Goal: Task Accomplishment & Management: Complete application form

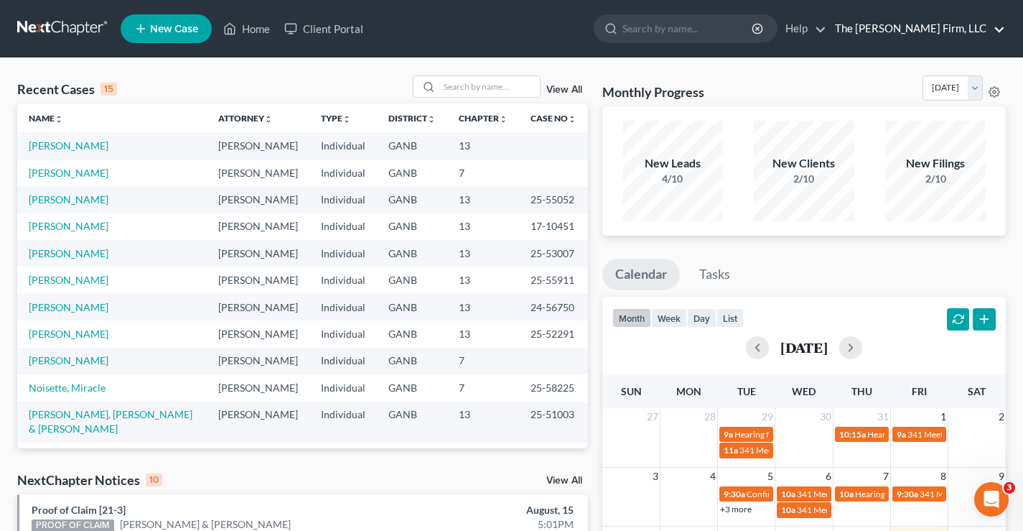
click at [995, 27] on link "The [PERSON_NAME] Firm, LLC" at bounding box center [916, 29] width 177 height 26
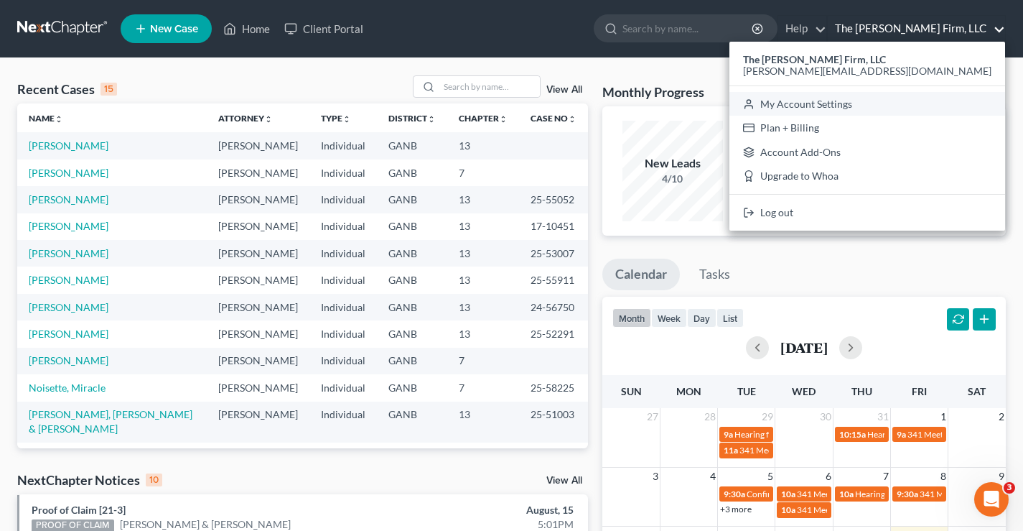
click at [938, 101] on link "My Account Settings" at bounding box center [868, 104] width 276 height 24
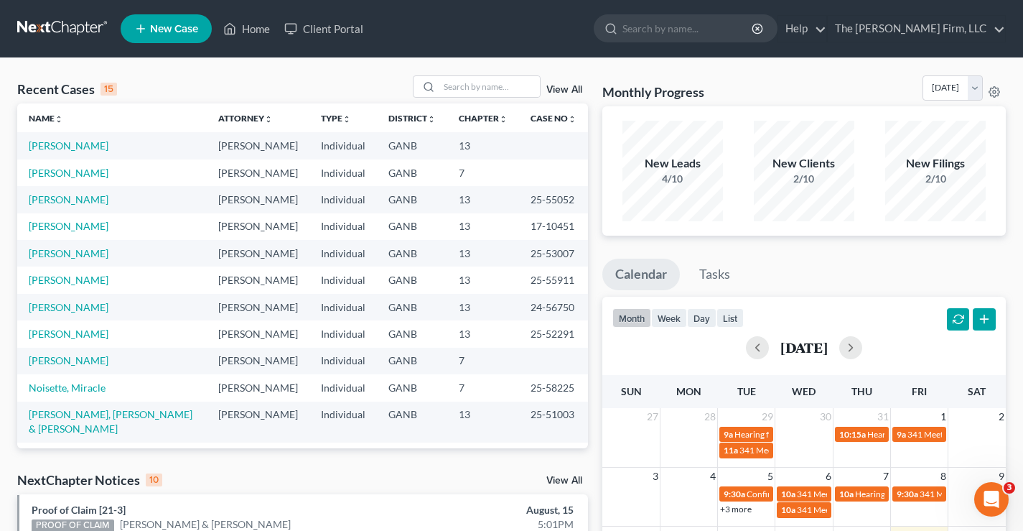
select select "24"
select select "10"
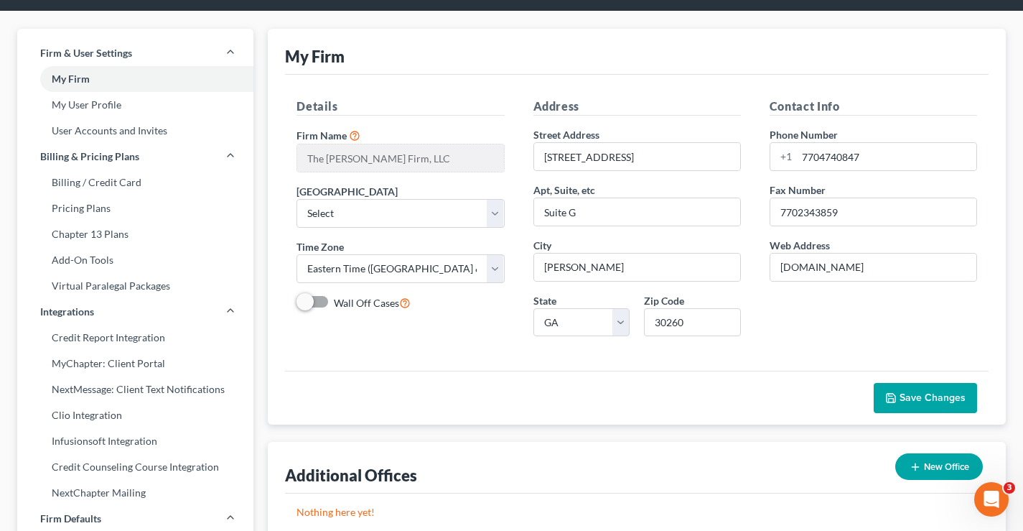
scroll to position [72, 0]
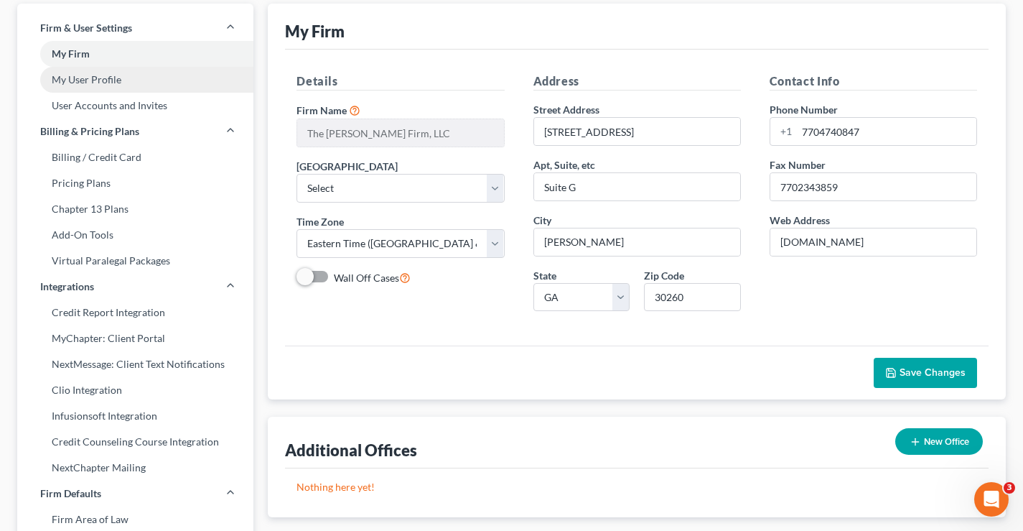
click at [105, 80] on link "My User Profile" at bounding box center [135, 80] width 236 height 26
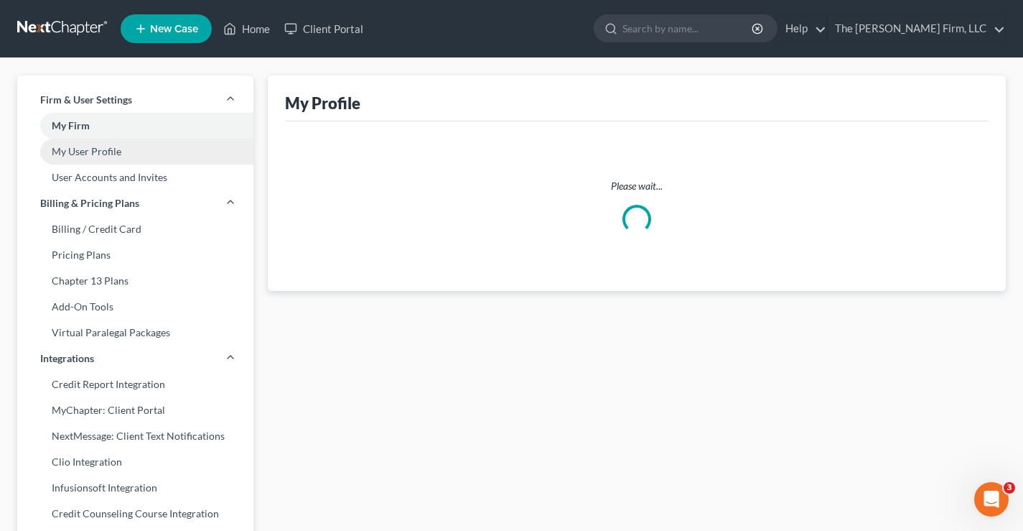
select select "10"
select select "19"
select select "attorney"
select select "0"
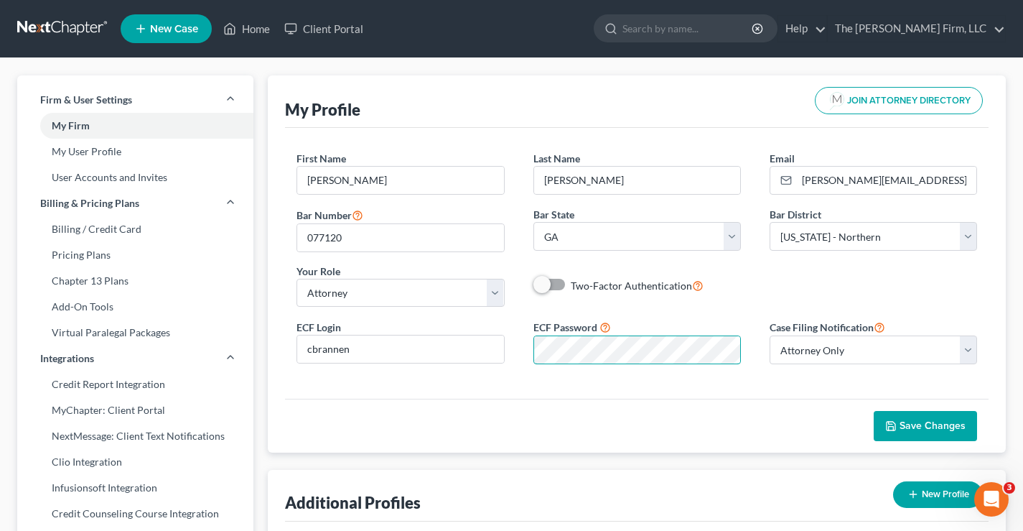
click at [523, 347] on div "ECF Password" at bounding box center [637, 341] width 236 height 45
click at [549, 424] on div "Save Changes" at bounding box center [637, 426] width 704 height 54
click at [621, 400] on div "Save Changes" at bounding box center [637, 426] width 704 height 54
click at [916, 427] on span "Save Changes" at bounding box center [933, 425] width 66 height 12
click at [63, 28] on link at bounding box center [63, 29] width 92 height 26
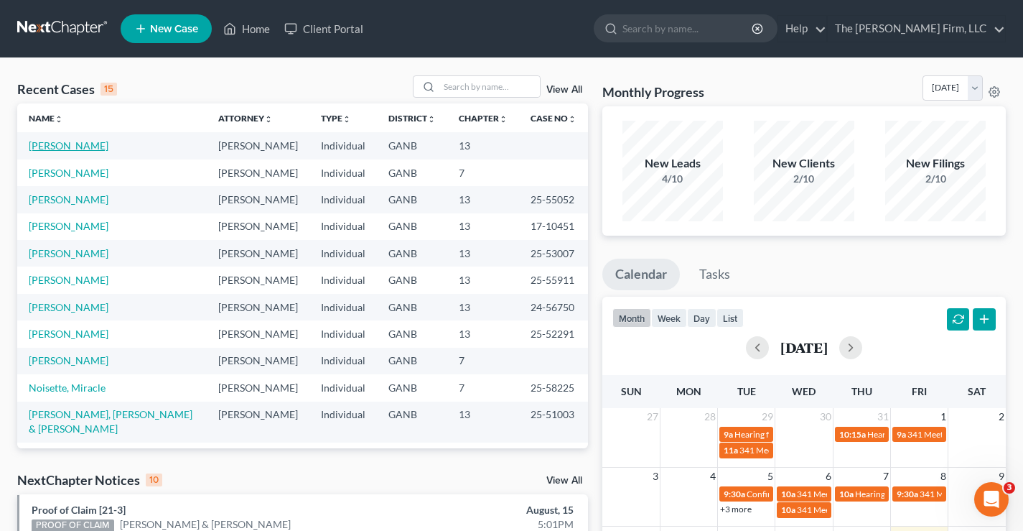
click at [50, 149] on link "[PERSON_NAME]" at bounding box center [69, 145] width 80 height 12
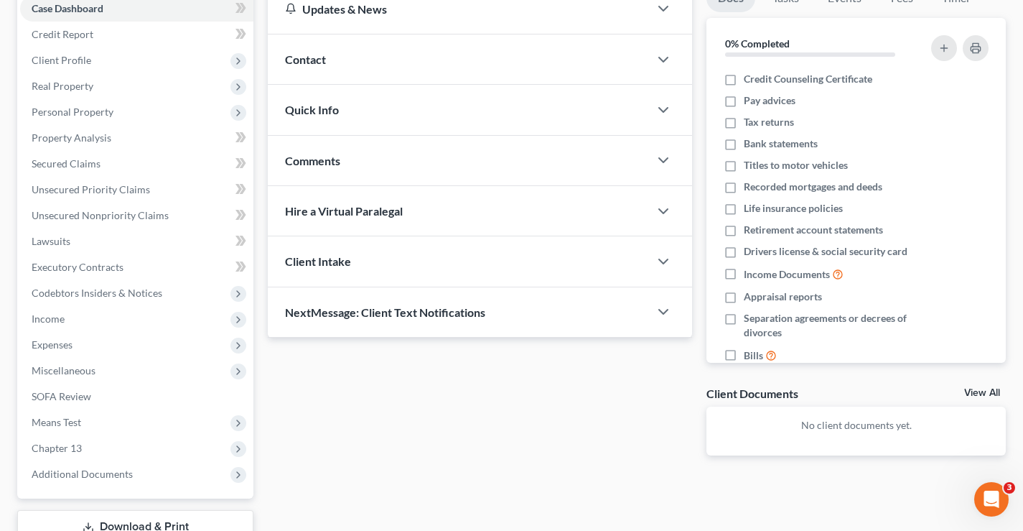
scroll to position [258, 0]
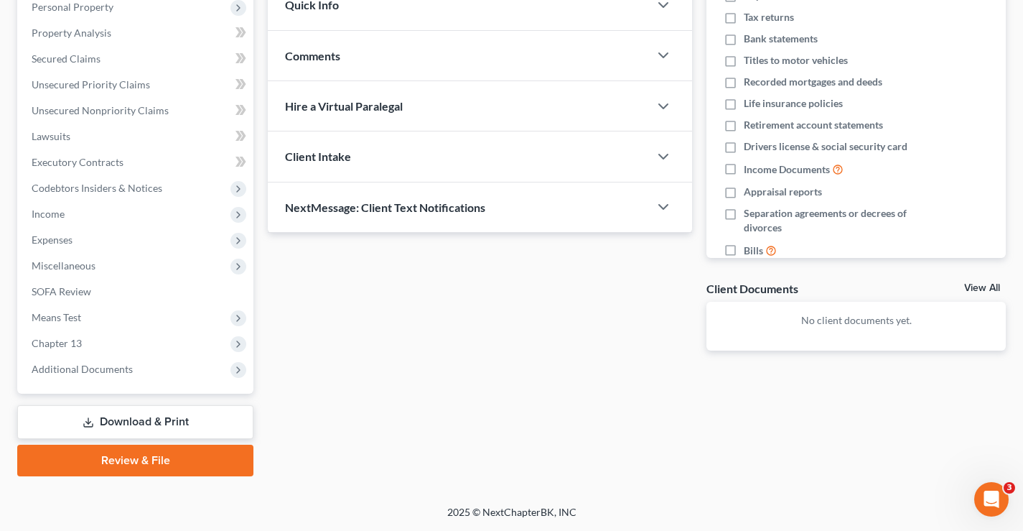
click at [129, 460] on link "Review & File" at bounding box center [135, 460] width 236 height 32
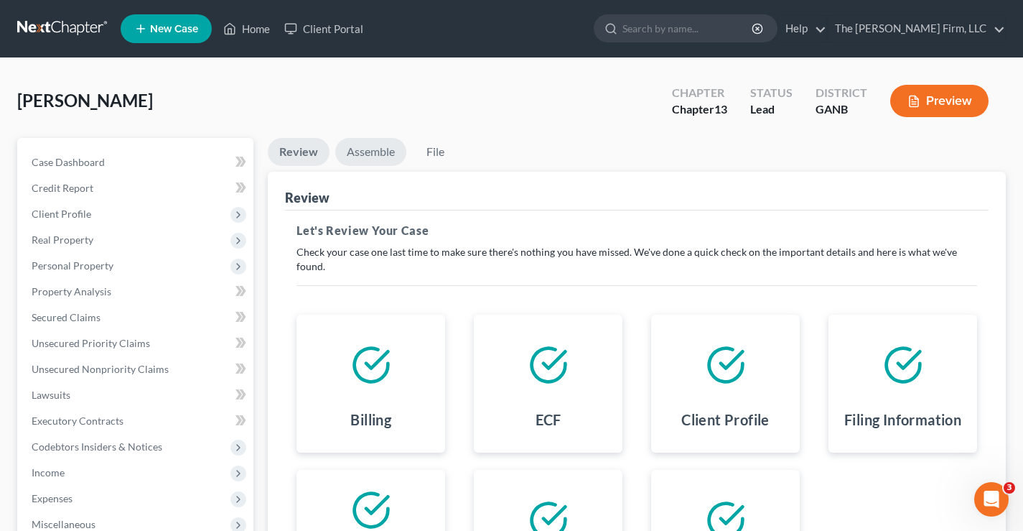
click at [375, 157] on link "Assemble" at bounding box center [370, 152] width 71 height 28
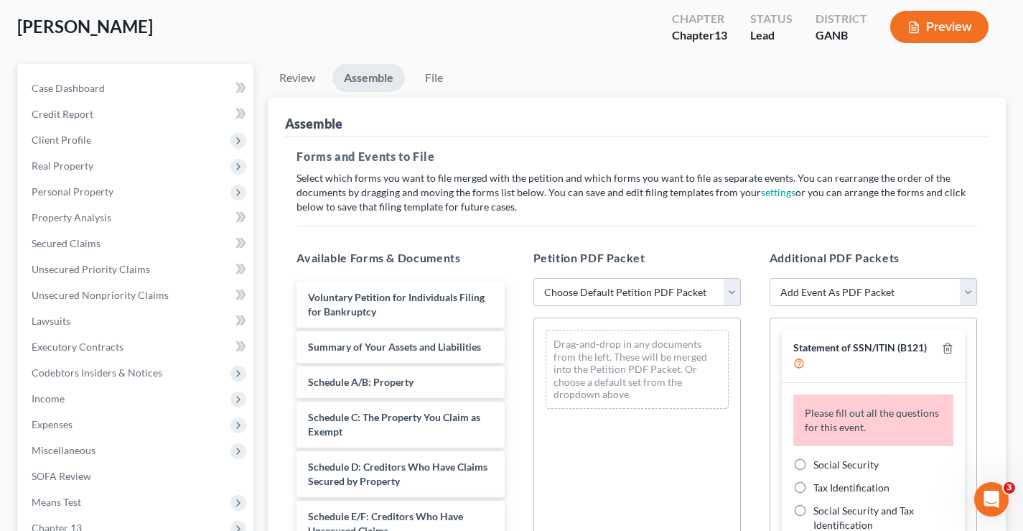
scroll to position [144, 0]
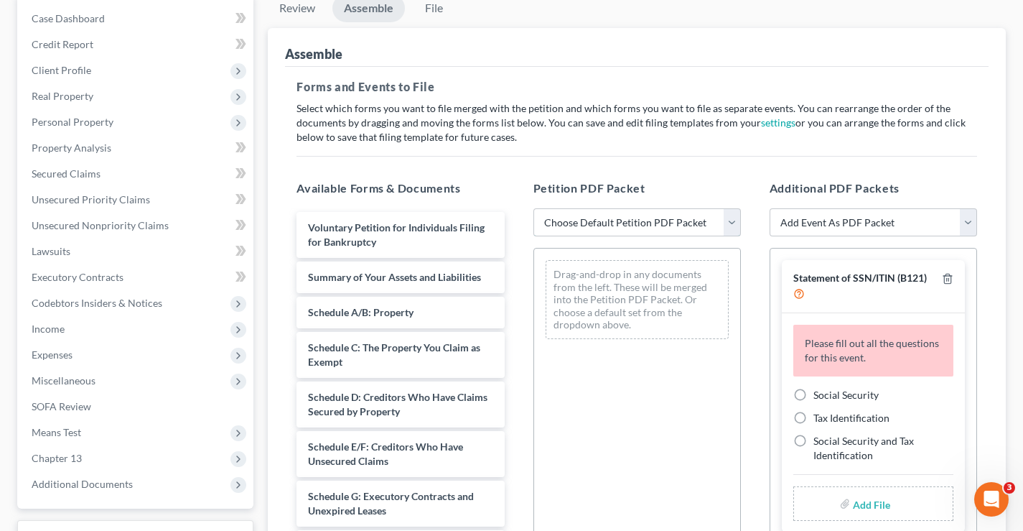
click at [727, 223] on select "Choose Default Petition PDF Packet Complete Bankruptcy Petition (all forms and …" at bounding box center [638, 222] width 208 height 29
select select "1"
click at [534, 208] on select "Choose Default Petition PDF Packet Complete Bankruptcy Petition (all forms and …" at bounding box center [638, 222] width 208 height 29
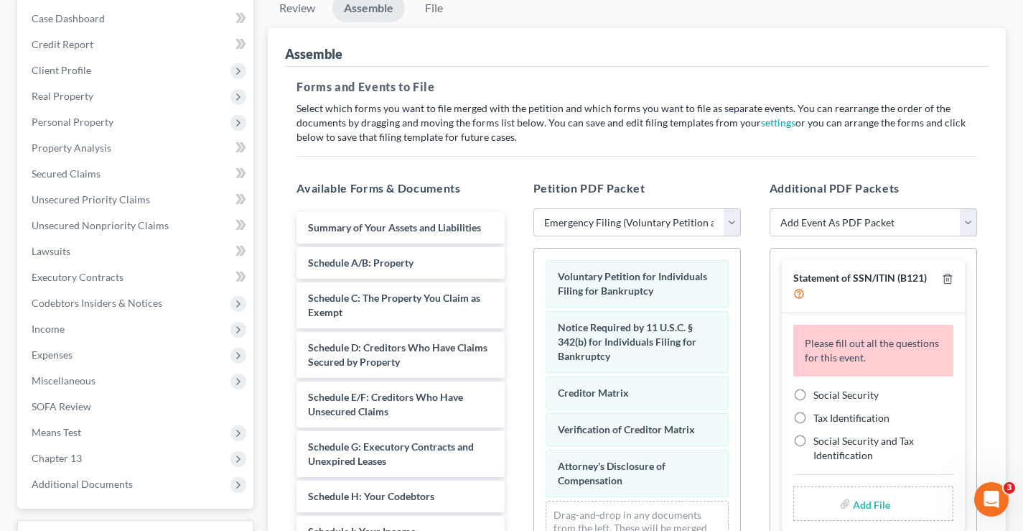
click at [814, 395] on label "Social Security" at bounding box center [846, 395] width 65 height 14
click at [819, 395] on input "Social Security" at bounding box center [823, 392] width 9 height 9
radio input "true"
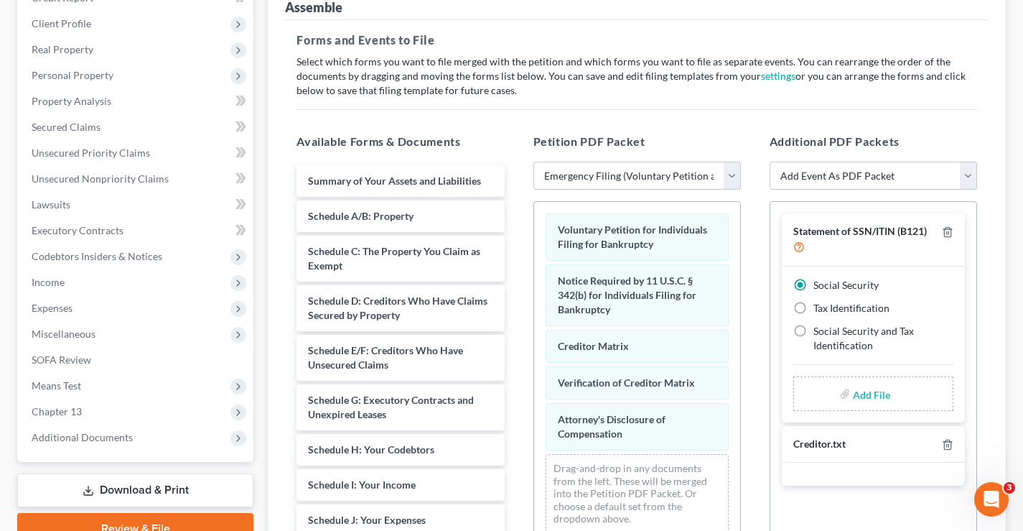
scroll to position [215, 0]
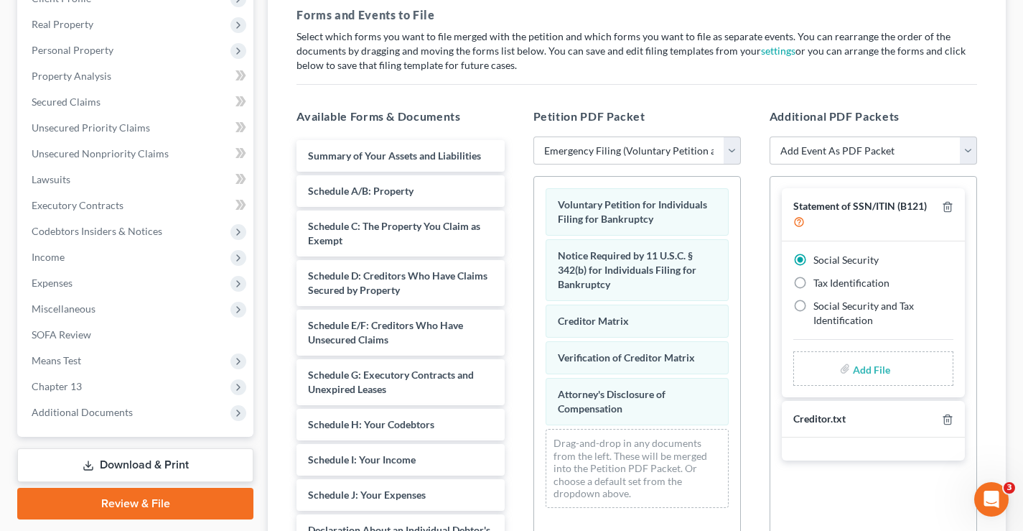
click at [874, 373] on input "file" at bounding box center [870, 368] width 34 height 26
type input "C:\fakepath\Statement re SSN.pdf"
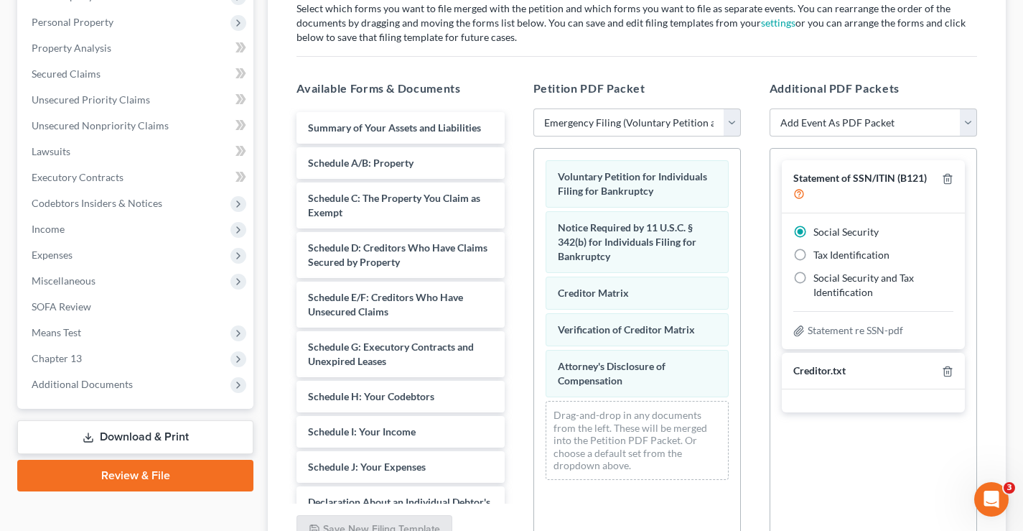
scroll to position [98, 0]
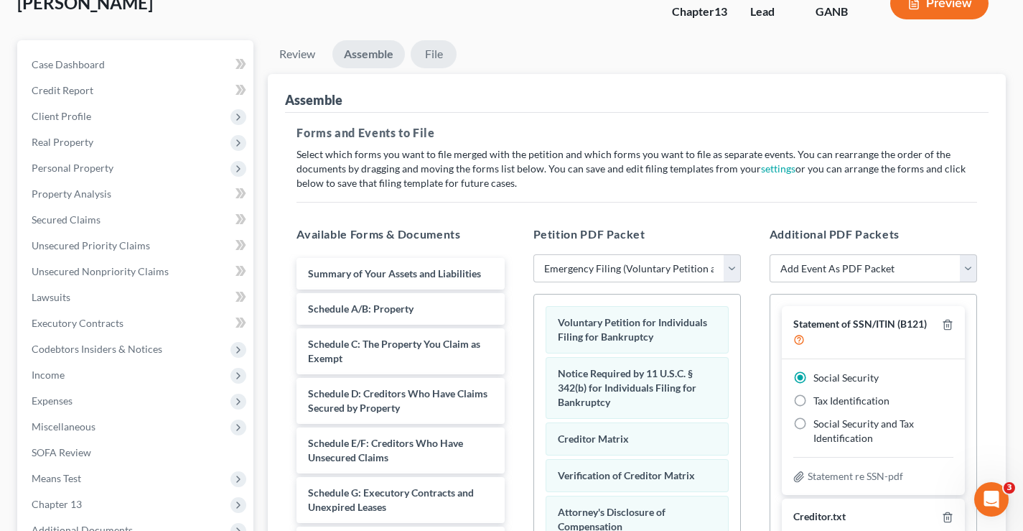
click at [437, 60] on link "File" at bounding box center [434, 54] width 46 height 28
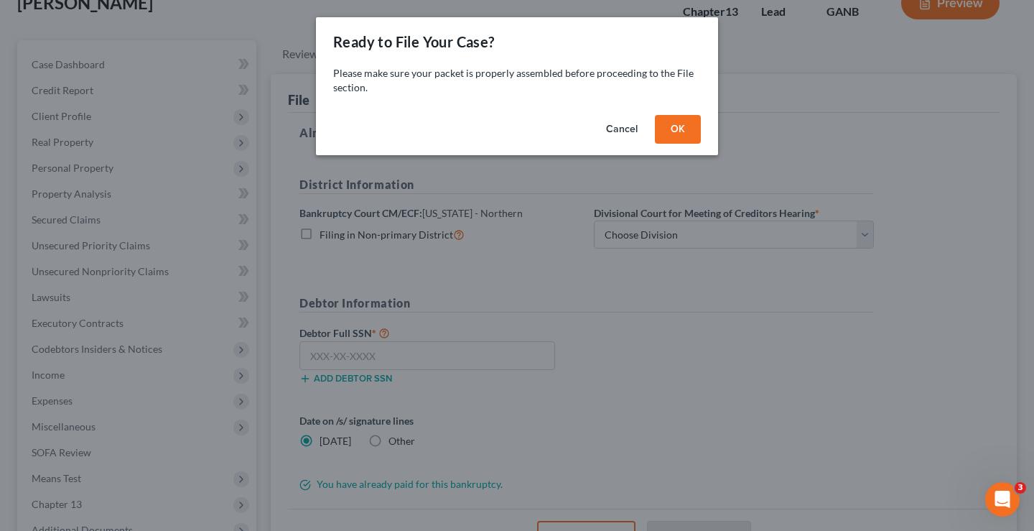
click at [661, 126] on button "OK" at bounding box center [678, 129] width 46 height 29
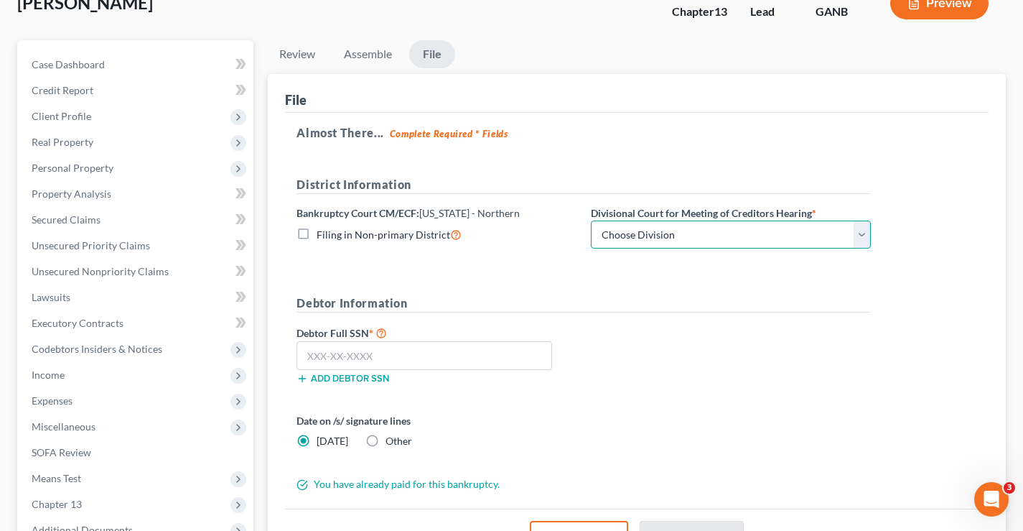
click at [693, 229] on select "Choose Division [GEOGRAPHIC_DATA] [GEOGRAPHIC_DATA] [GEOGRAPHIC_DATA] [GEOGRAPH…" at bounding box center [731, 234] width 280 height 29
select select "0"
click at [591, 220] on select "Choose Division [GEOGRAPHIC_DATA] [GEOGRAPHIC_DATA] [GEOGRAPHIC_DATA] [GEOGRAPH…" at bounding box center [731, 234] width 280 height 29
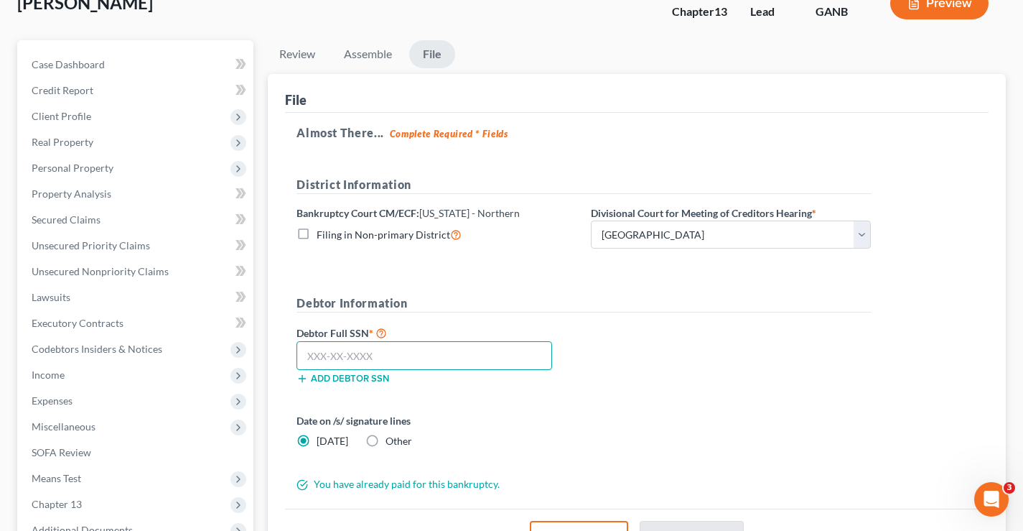
click at [321, 355] on input "text" at bounding box center [425, 355] width 256 height 29
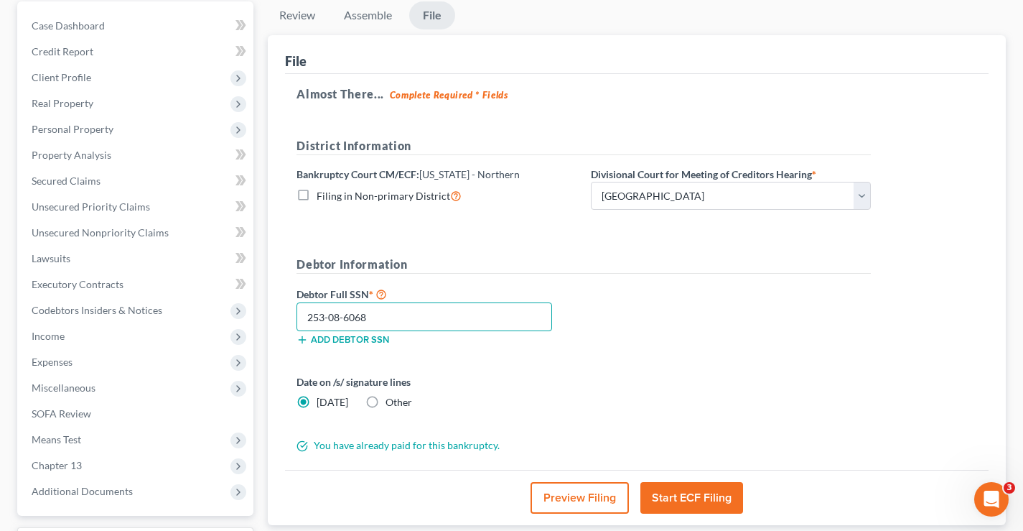
scroll to position [169, 0]
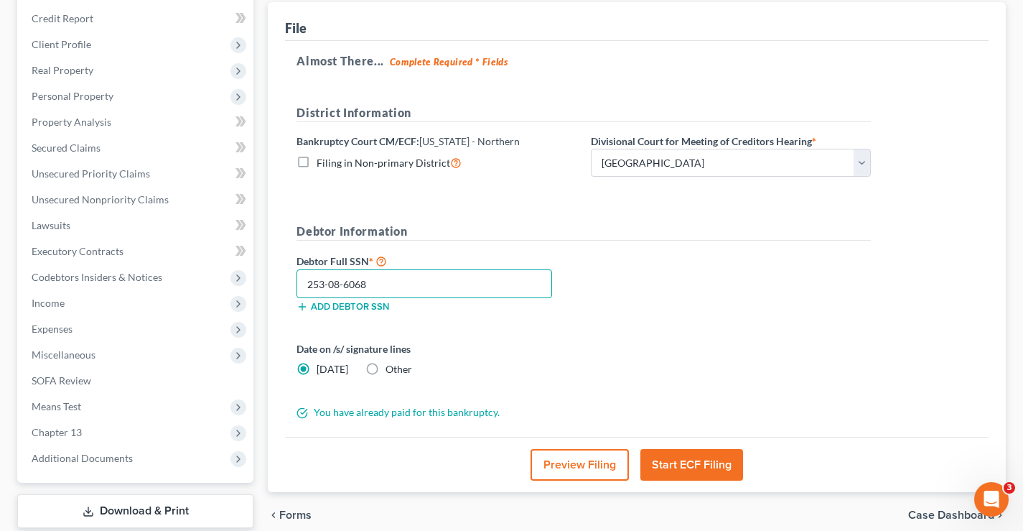
type input "253-08-6068"
click at [699, 463] on button "Start ECF Filing" at bounding box center [692, 465] width 103 height 32
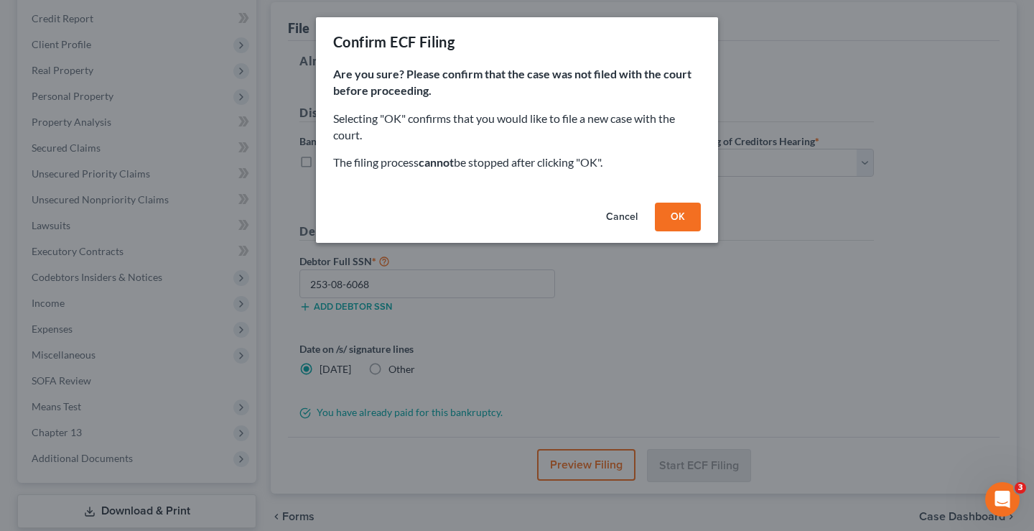
click at [679, 215] on button "OK" at bounding box center [678, 216] width 46 height 29
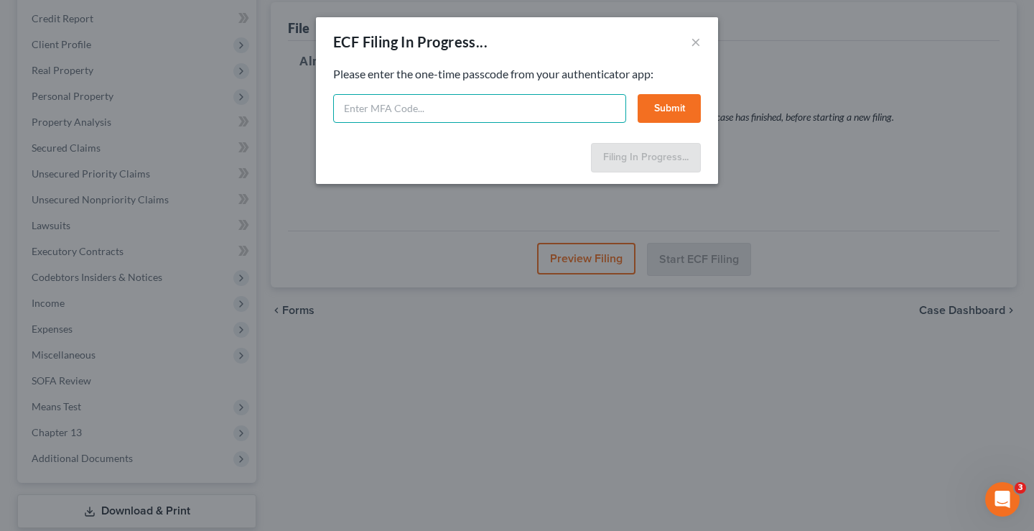
click at [368, 106] on input "text" at bounding box center [479, 108] width 293 height 29
paste input "550170"
type input "550170"
click at [666, 111] on button "Submit" at bounding box center [669, 108] width 63 height 29
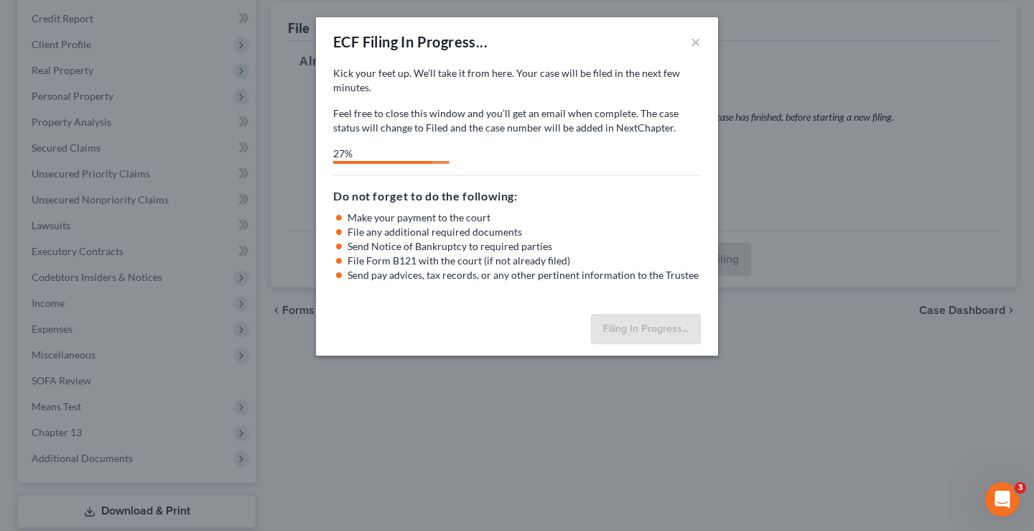
select select "0"
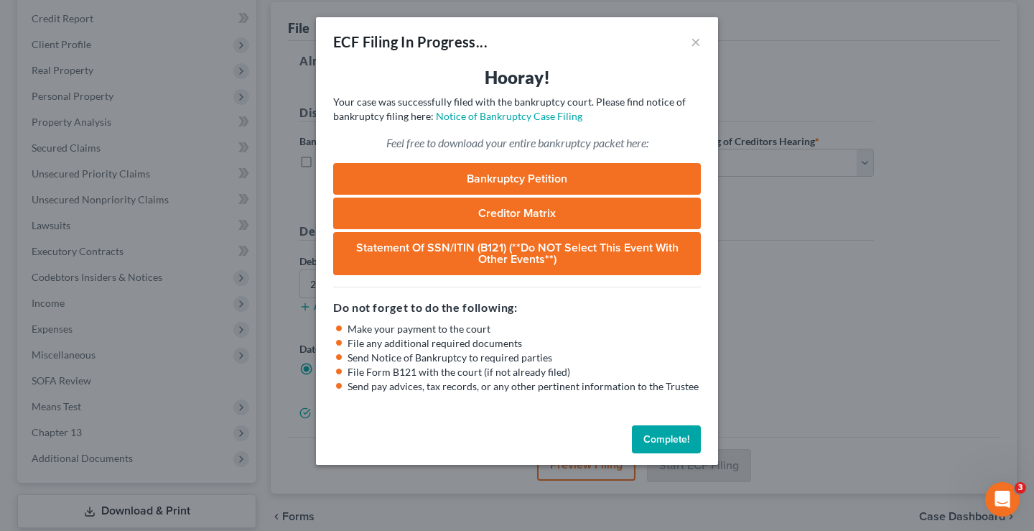
click at [664, 436] on button "Complete!" at bounding box center [666, 439] width 69 height 29
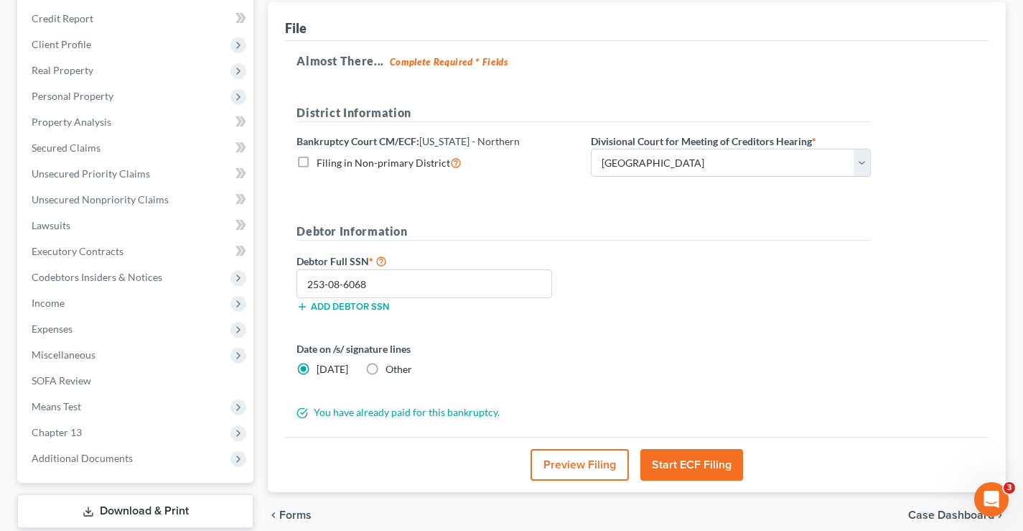
scroll to position [0, 0]
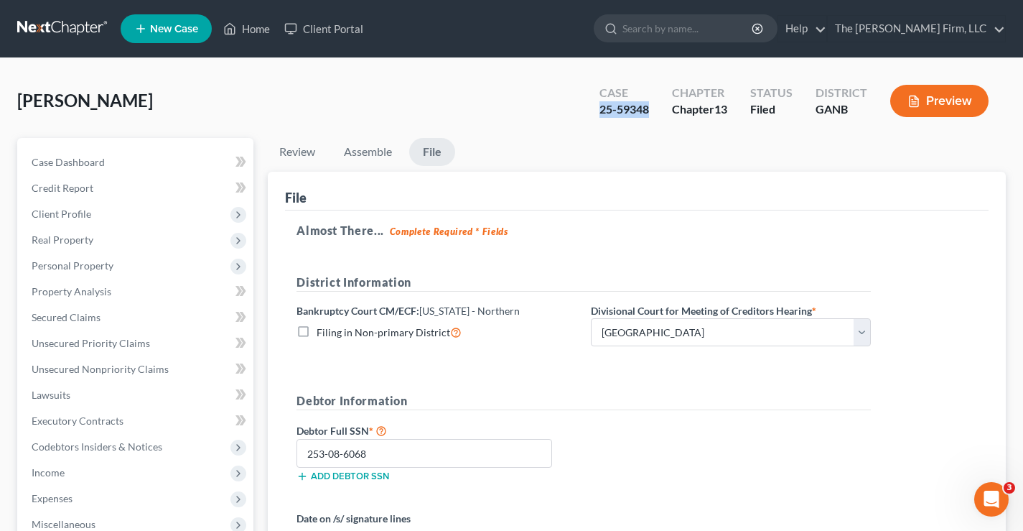
drag, startPoint x: 600, startPoint y: 111, endPoint x: 646, endPoint y: 110, distance: 46.0
click at [646, 110] on div "25-59348" at bounding box center [625, 109] width 50 height 17
copy div "25-59348"
click at [444, 95] on div "[PERSON_NAME] Upgraded Case 25-59348 Chapter Chapter 13 Status Filed District G…" at bounding box center [511, 106] width 989 height 62
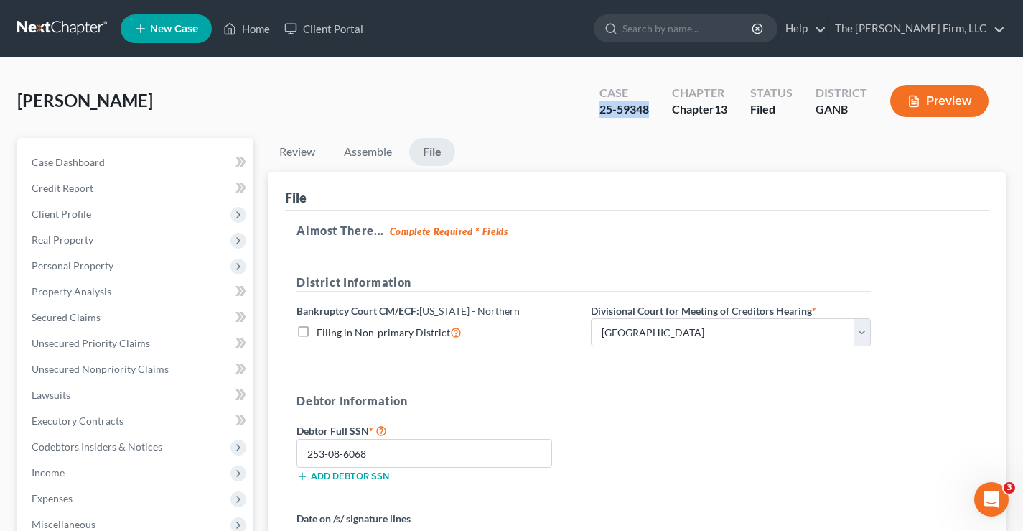
drag, startPoint x: 596, startPoint y: 111, endPoint x: 647, endPoint y: 108, distance: 51.1
click at [647, 108] on div "Case 25-59348" at bounding box center [624, 102] width 73 height 42
copy div "25-59348"
drag, startPoint x: 19, startPoint y: 101, endPoint x: 154, endPoint y: 100, distance: 135.0
click at [154, 100] on div "[PERSON_NAME] Upgraded Case 25-59348 Chapter Chapter 13 Status Filed District G…" at bounding box center [511, 106] width 989 height 62
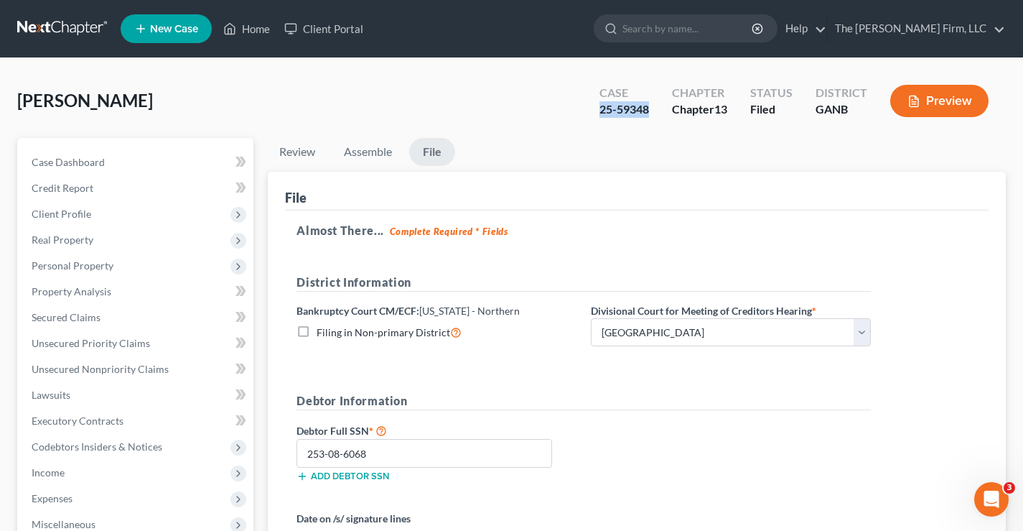
copy span "[PERSON_NAME]"
drag, startPoint x: 595, startPoint y: 106, endPoint x: 650, endPoint y: 110, distance: 55.5
click at [650, 110] on div "Case 25-59348" at bounding box center [624, 102] width 73 height 42
copy div "25-59348"
